Goal: Obtain resource: Download file/media

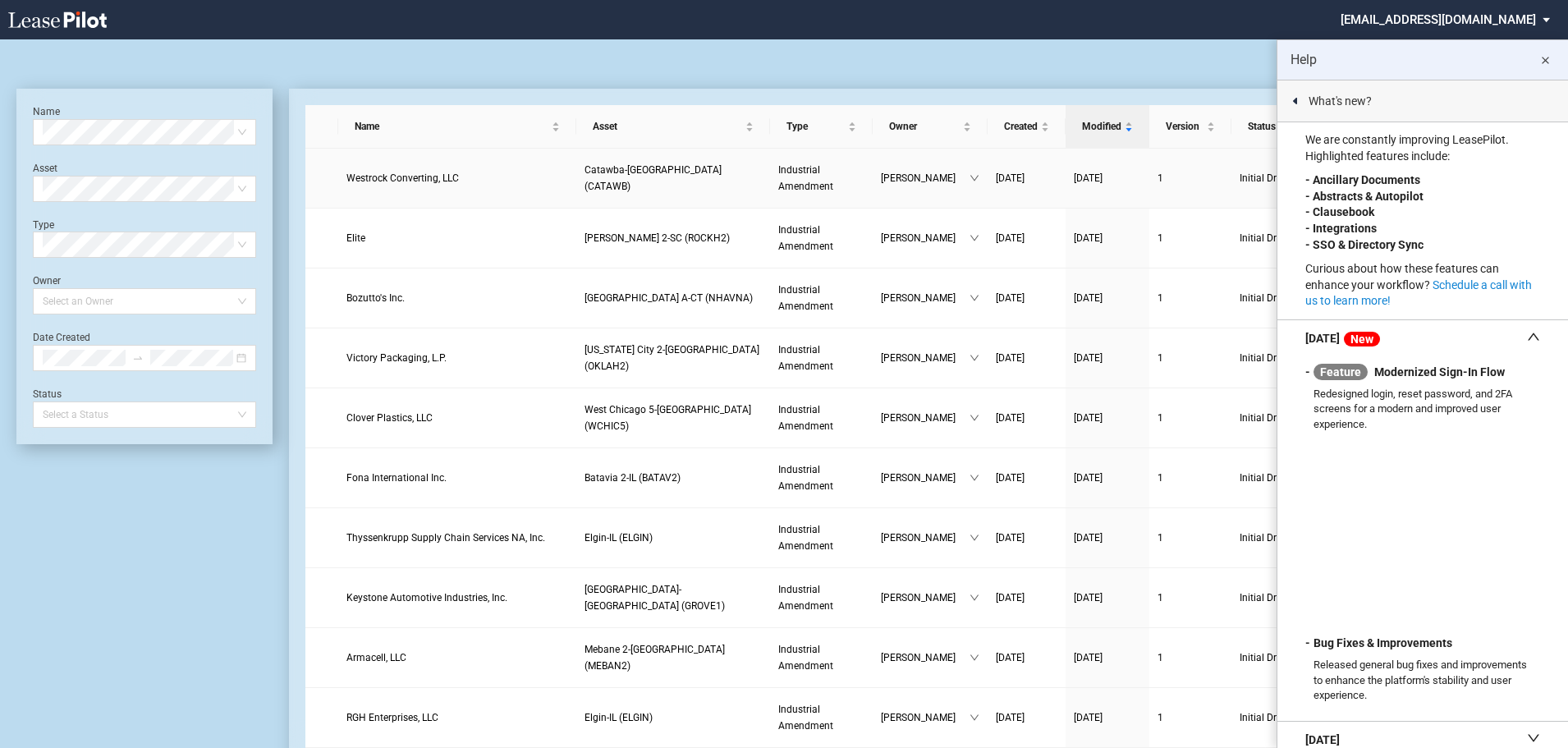
click at [425, 183] on span "Westrock Converting, LLC" at bounding box center [403, 178] width 112 height 12
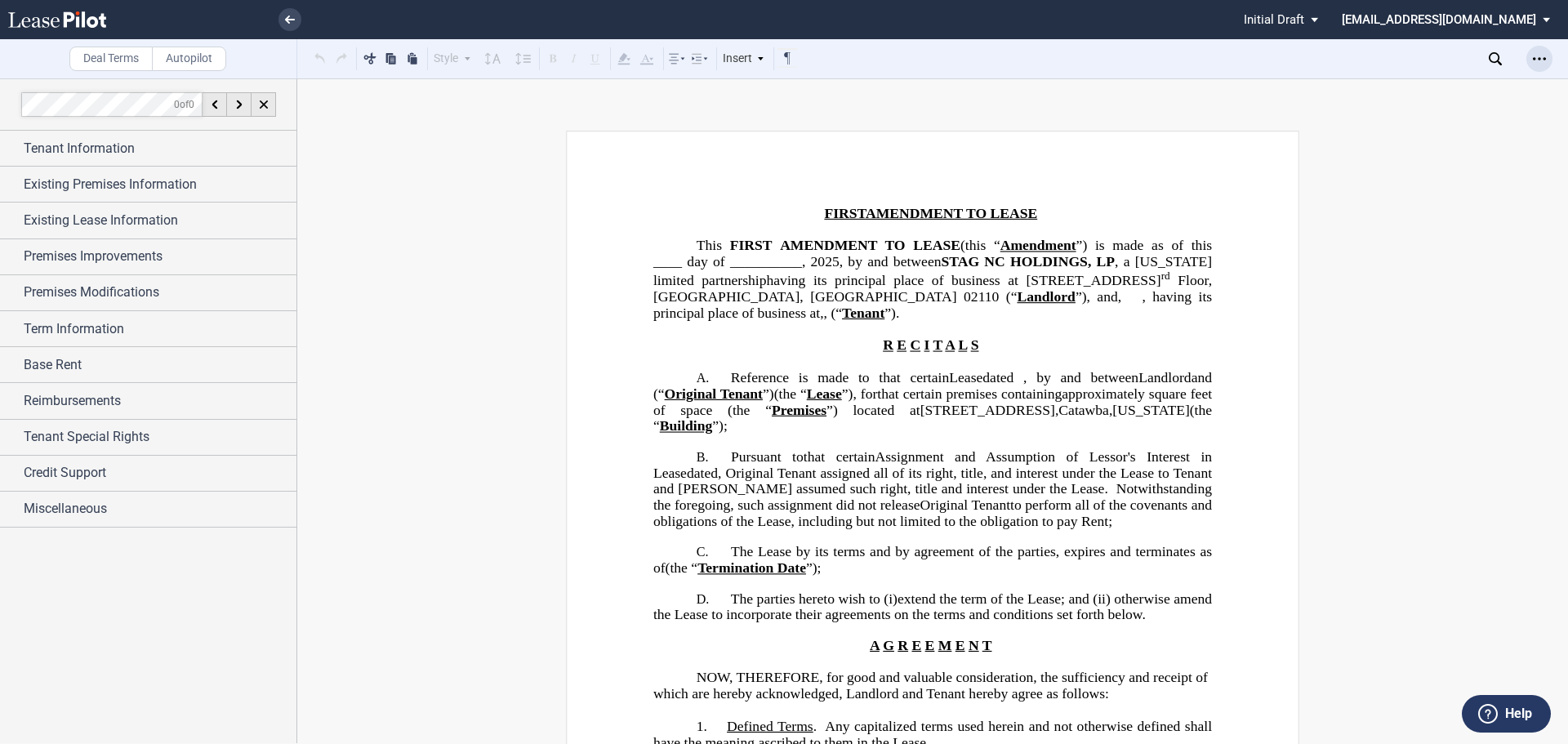
click at [1541, 64] on div "Open Lease options menu" at bounding box center [1539, 58] width 26 height 26
click at [1539, 60] on use "Open Lease options menu" at bounding box center [1540, 58] width 13 height 3
click at [1448, 93] on div "Download" at bounding box center [1445, 88] width 199 height 13
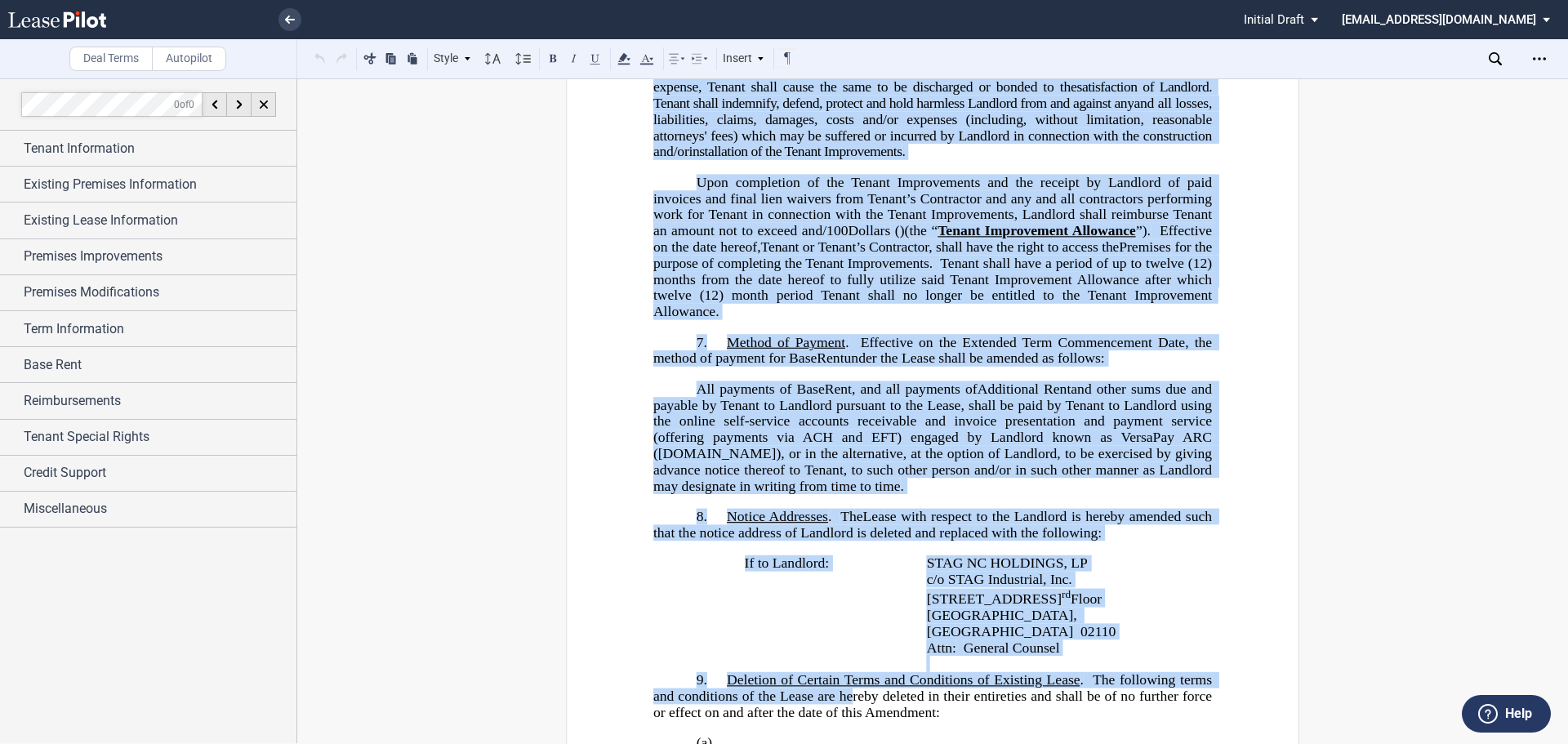
scroll to position [1659, 0]
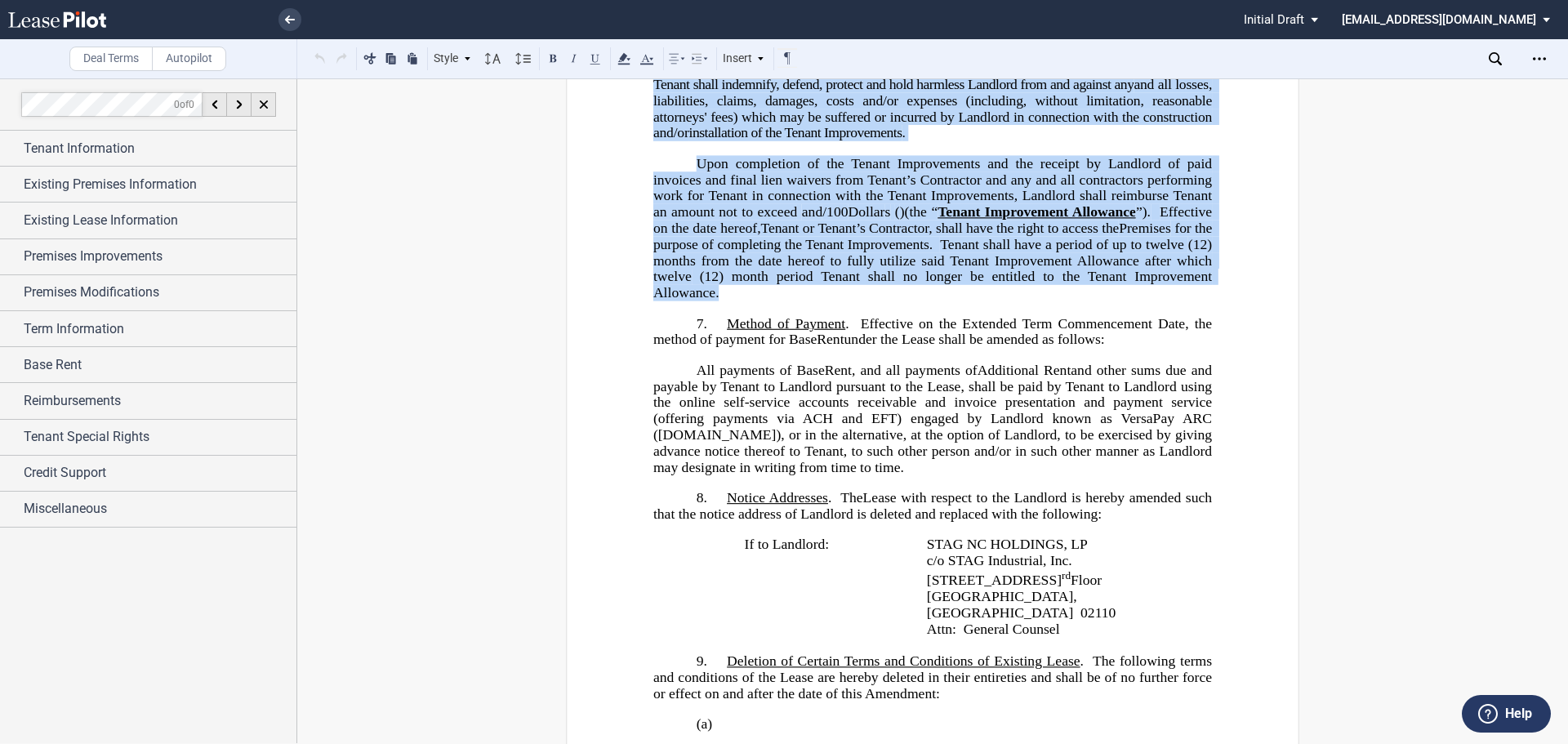
drag, startPoint x: 714, startPoint y: 142, endPoint x: 1084, endPoint y: 301, distance: 402.7
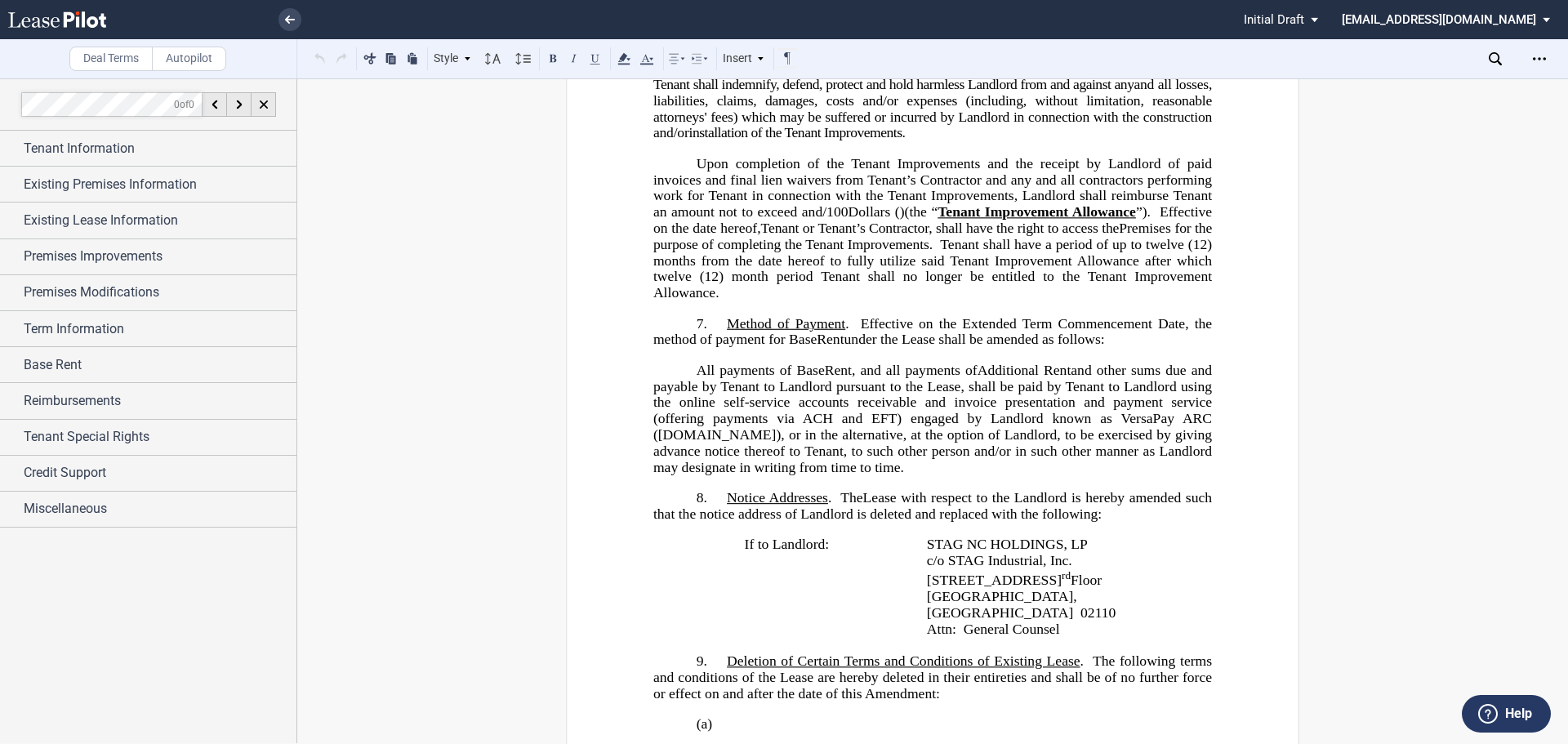
drag, startPoint x: 1069, startPoint y: 274, endPoint x: 1027, endPoint y: 319, distance: 61.6
click at [1015, 333] on div "﻿ ﻿ ﻿ FIRST AMENDMENT TO LEASE ﻿ This ﻿ ﻿ FIRST AMENDMENT TO LEASE (this “ Amen…" at bounding box center [933, 330] width 559 height 3599
click at [1168, 302] on p "Upon completion of the Tenant Improvements and the receipt by Landlord of paid …" at bounding box center [933, 228] width 559 height 146
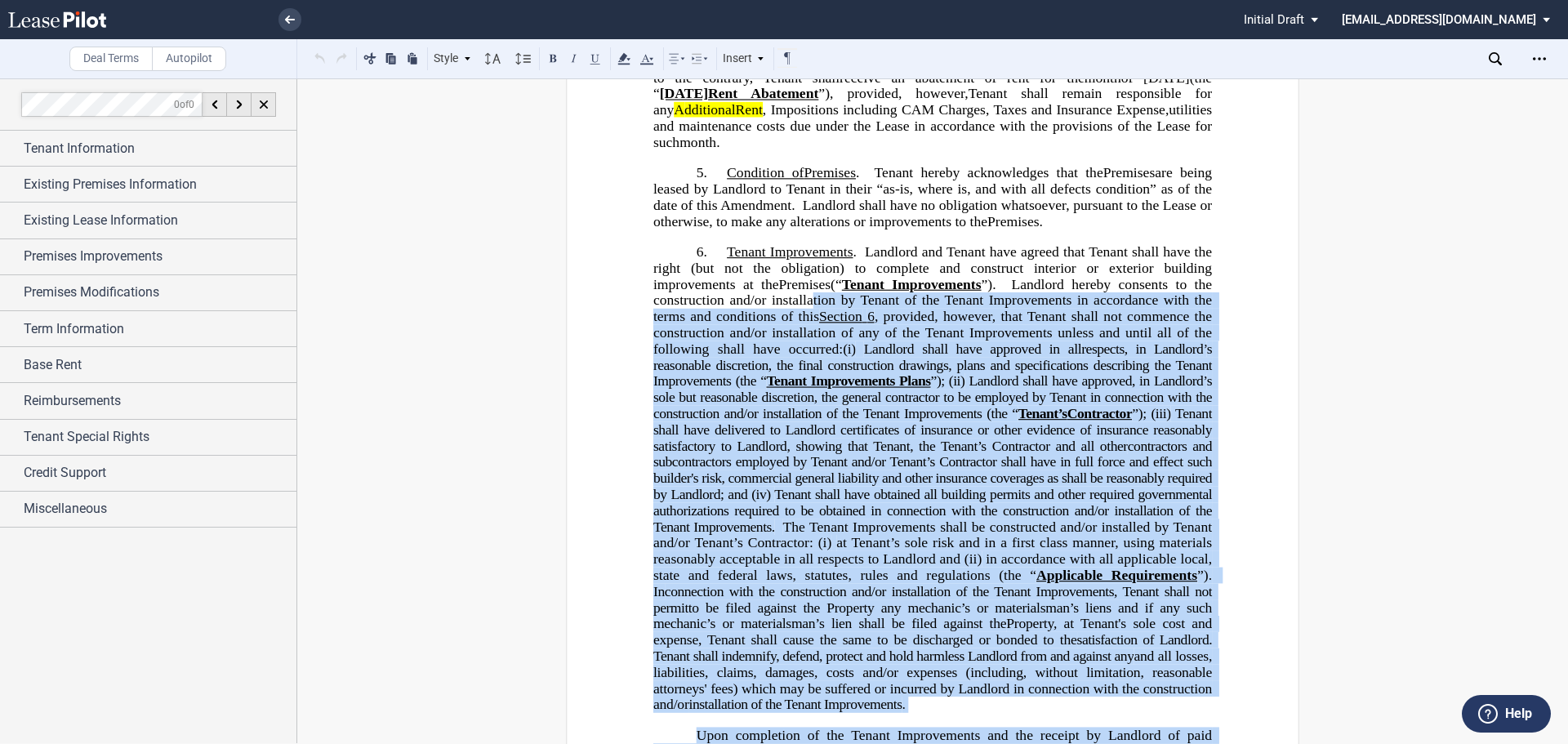
scroll to position [1005, 0]
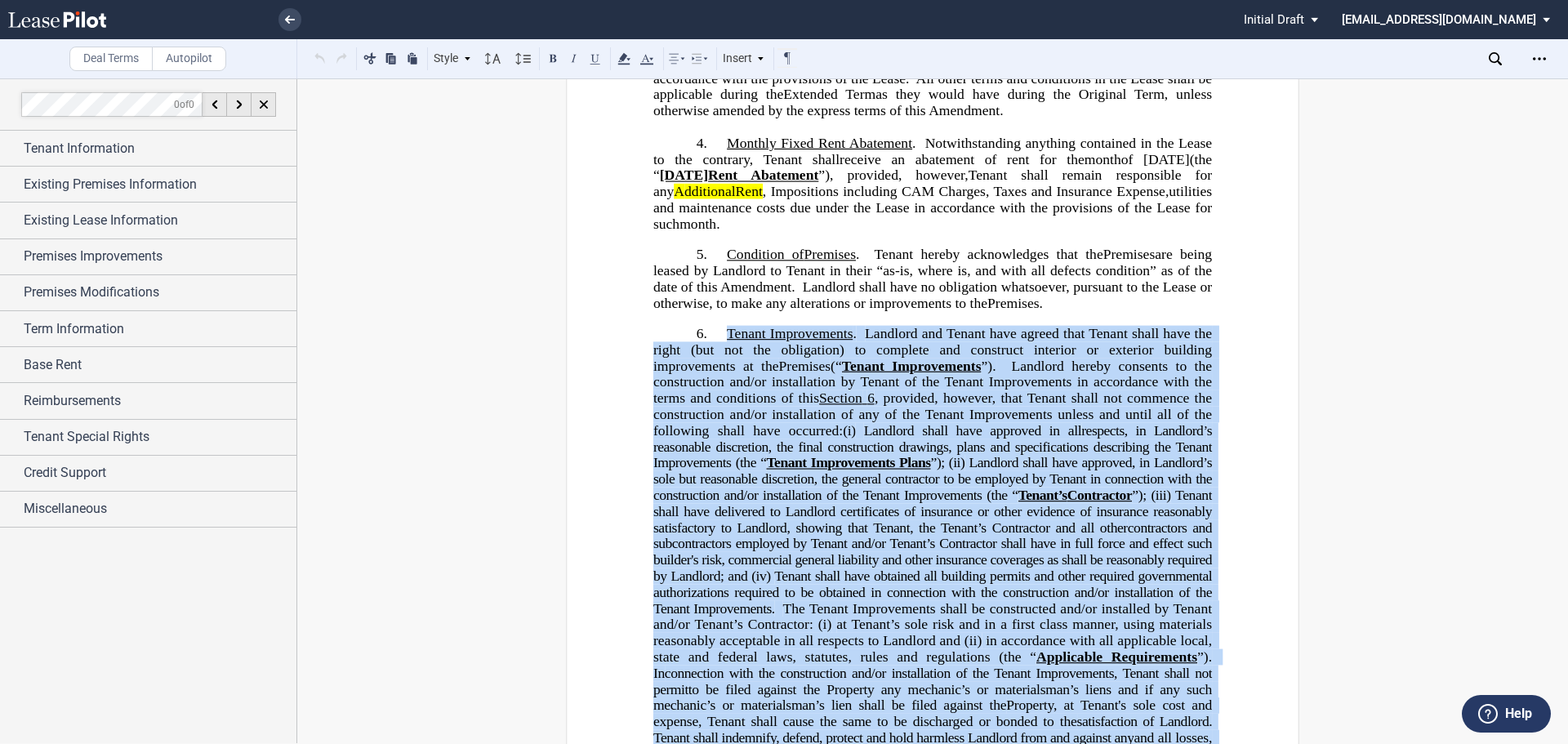
drag, startPoint x: 1041, startPoint y: 308, endPoint x: 730, endPoint y: 383, distance: 319.9
click at [722, 372] on div "!!SET_LEVEL_0!! !!ALA_LEVEL_1!! 6. Tenant Improvements . Landlord and Tenant ha…" at bounding box center [933, 640] width 559 height 629
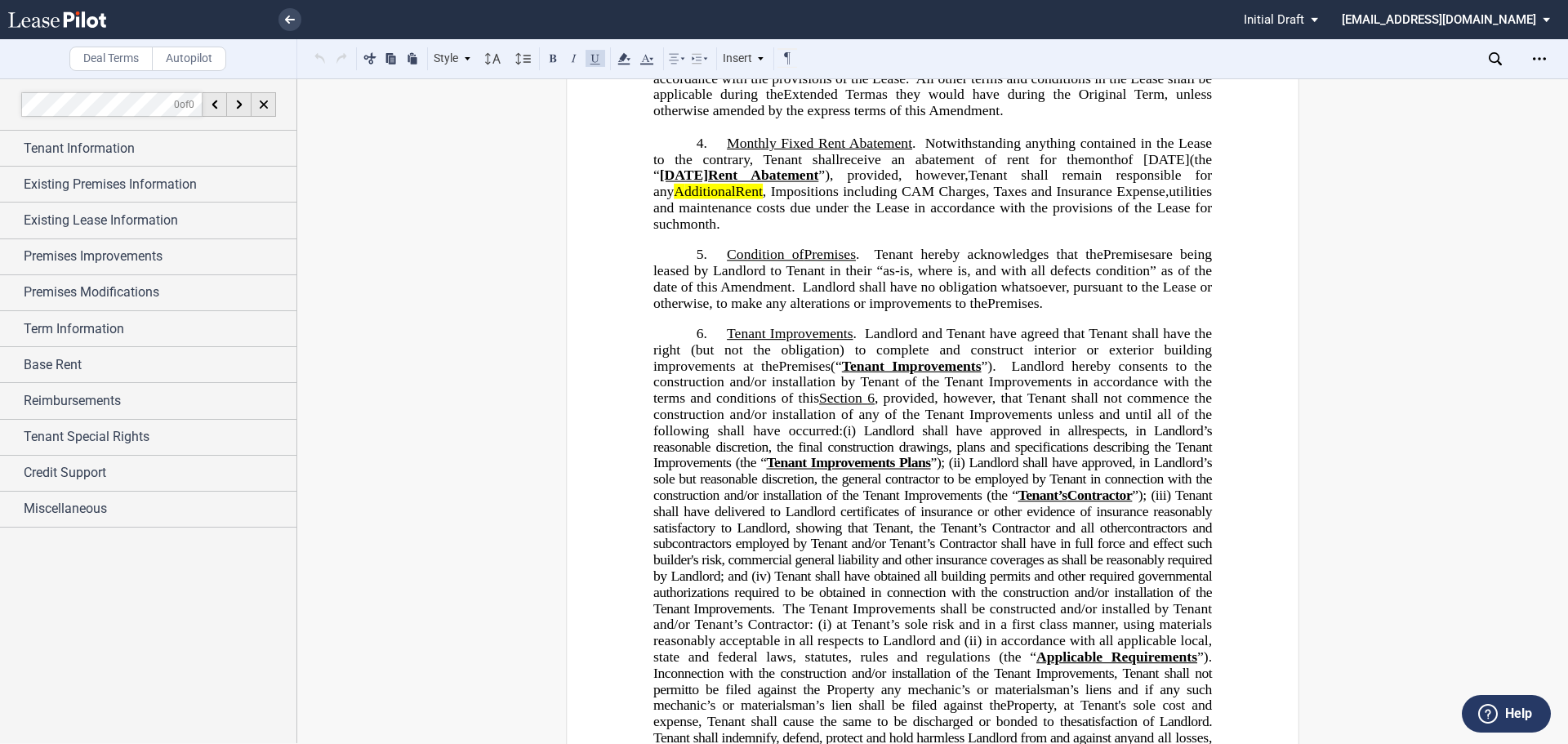
drag, startPoint x: 755, startPoint y: 366, endPoint x: 722, endPoint y: 360, distance: 33.5
click at [722, 360] on p "6. Tenant Improvements . Landlord and Tenant have agreed that Tenant shall have…" at bounding box center [933, 560] width 559 height 468
click at [720, 364] on p "6. Tenant Improvements . Landlord and Tenant have agreed that Tenant shall have…" at bounding box center [933, 560] width 559 height 468
click at [1538, 57] on icon "Open Lease options menu" at bounding box center [1540, 59] width 13 height 13
click at [1435, 78] on div "Download" at bounding box center [1438, 88] width 228 height 22
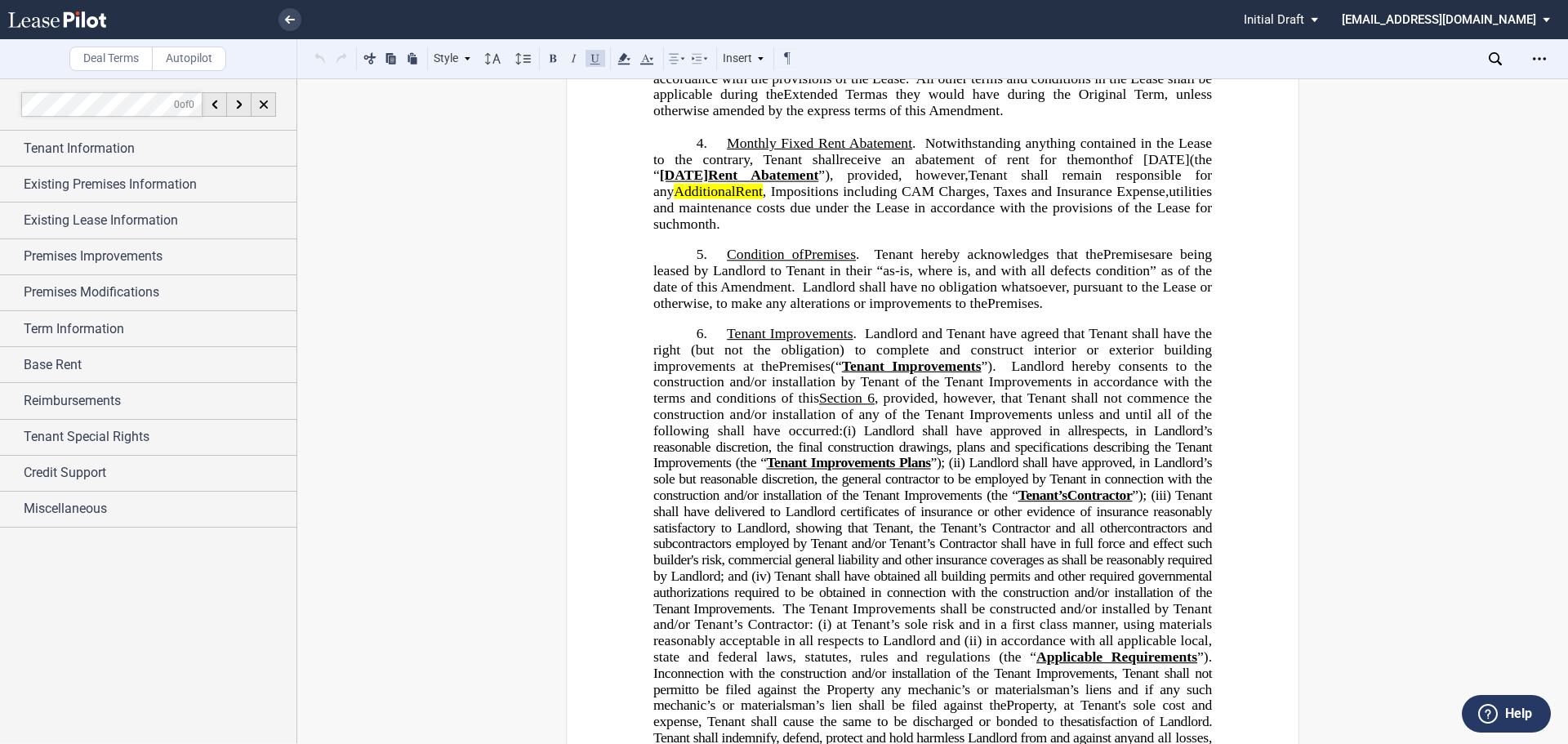
drag, startPoint x: 275, startPoint y: 710, endPoint x: 389, endPoint y: 614, distance: 149.0
click at [276, 704] on div at bounding box center [148, 411] width 297 height 665
